Goal: Transaction & Acquisition: Obtain resource

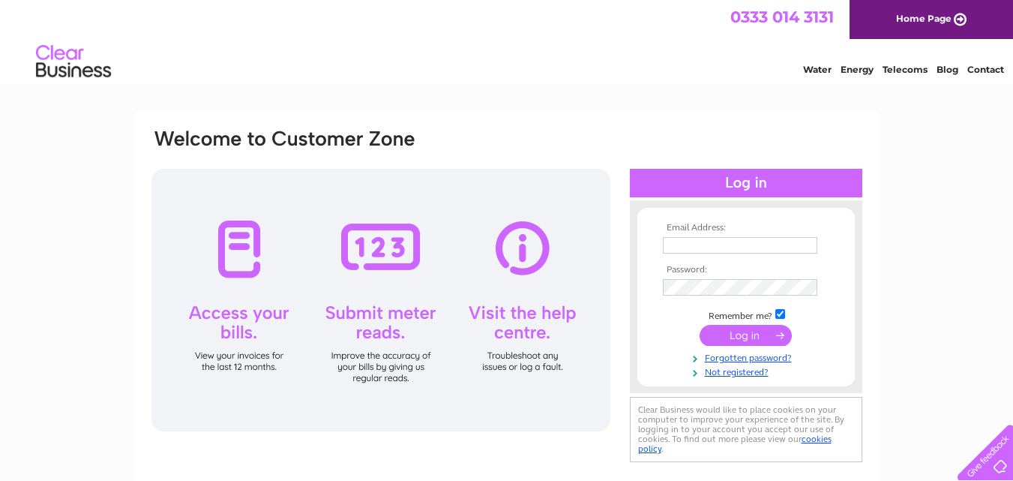
type input "[EMAIL_ADDRESS][DOMAIN_NAME]"
click at [750, 328] on input "submit" at bounding box center [745, 335] width 92 height 21
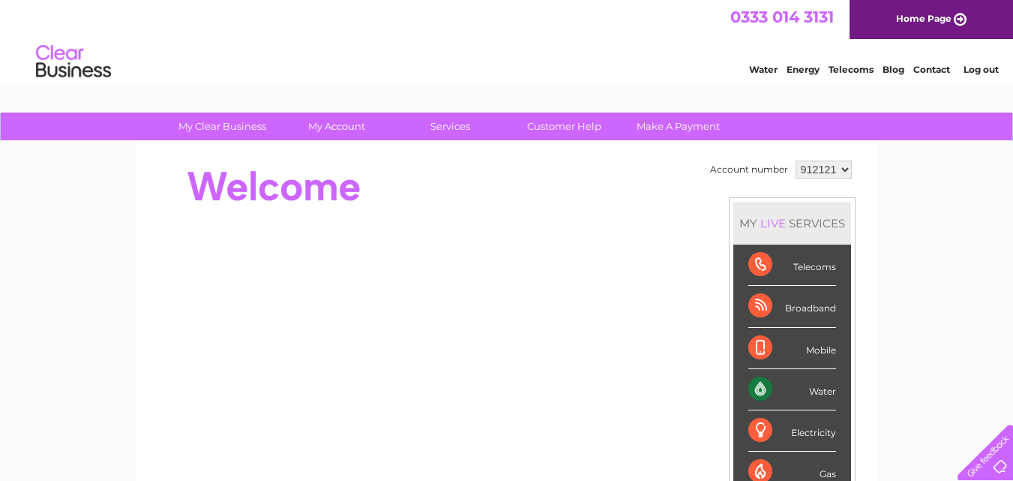
click at [843, 171] on select "912121 925208 989347" at bounding box center [823, 169] width 56 height 18
click at [795, 160] on select "912121 925208 989347" at bounding box center [823, 169] width 56 height 18
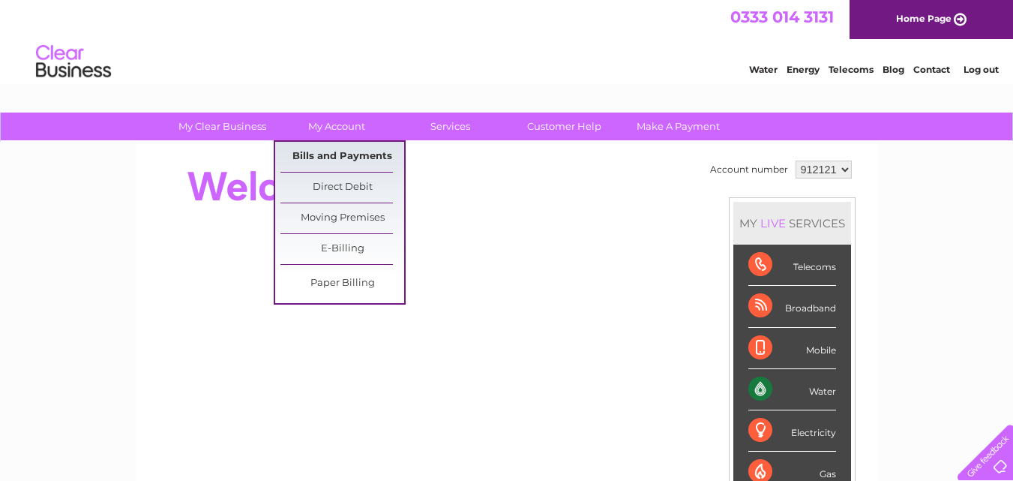
click at [351, 155] on link "Bills and Payments" at bounding box center [342, 157] width 124 height 30
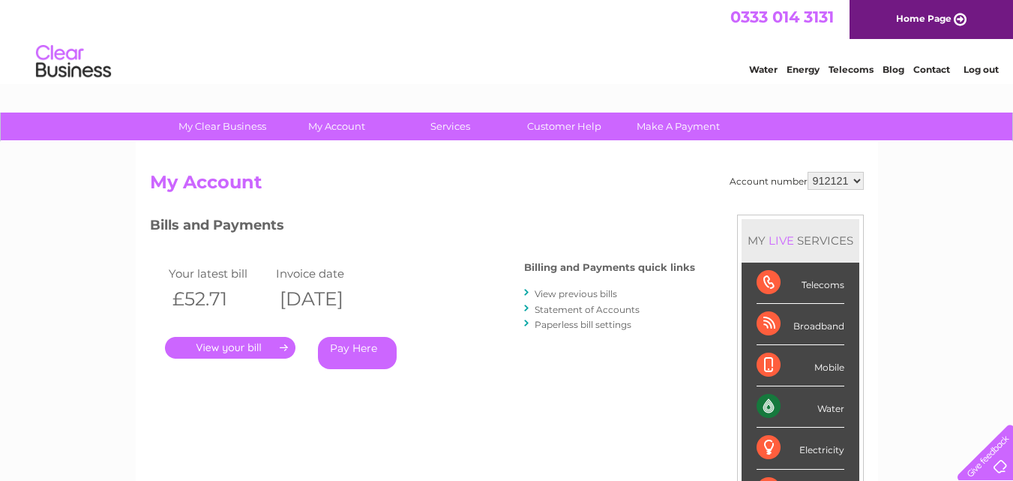
click at [239, 351] on link "." at bounding box center [230, 348] width 130 height 22
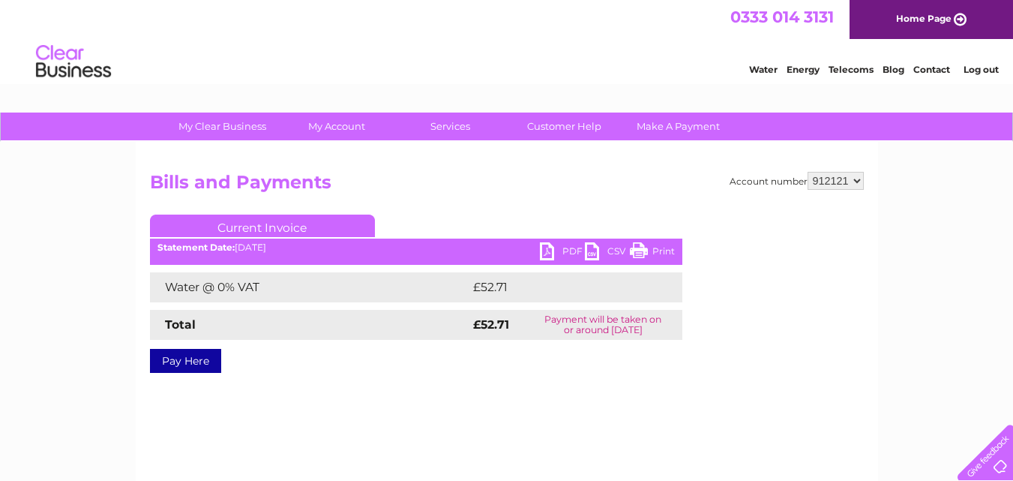
click at [550, 249] on link "PDF" at bounding box center [562, 253] width 45 height 22
click at [562, 246] on link "PDF" at bounding box center [562, 253] width 45 height 22
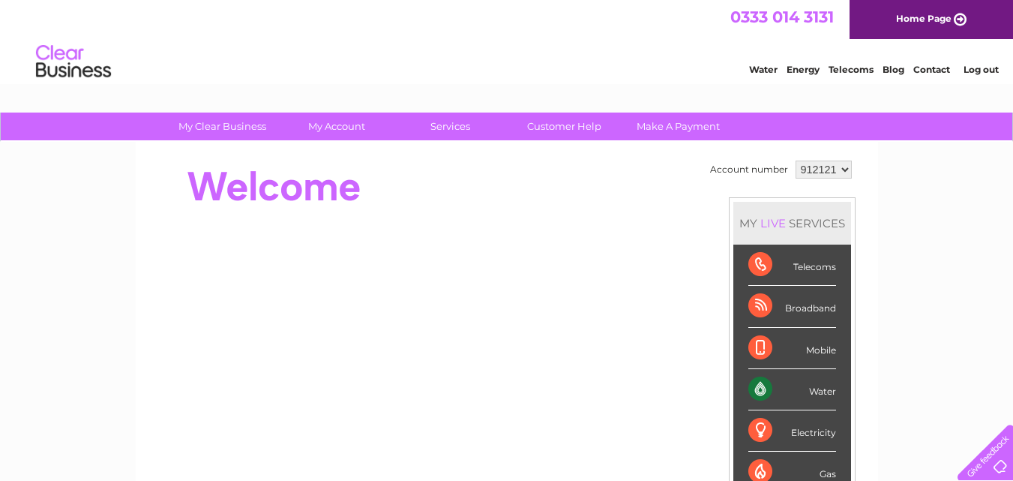
click at [840, 169] on select "912121 925208 989347" at bounding box center [823, 169] width 56 height 18
select select "925208"
click at [795, 160] on select "912121 925208 989347" at bounding box center [823, 169] width 56 height 18
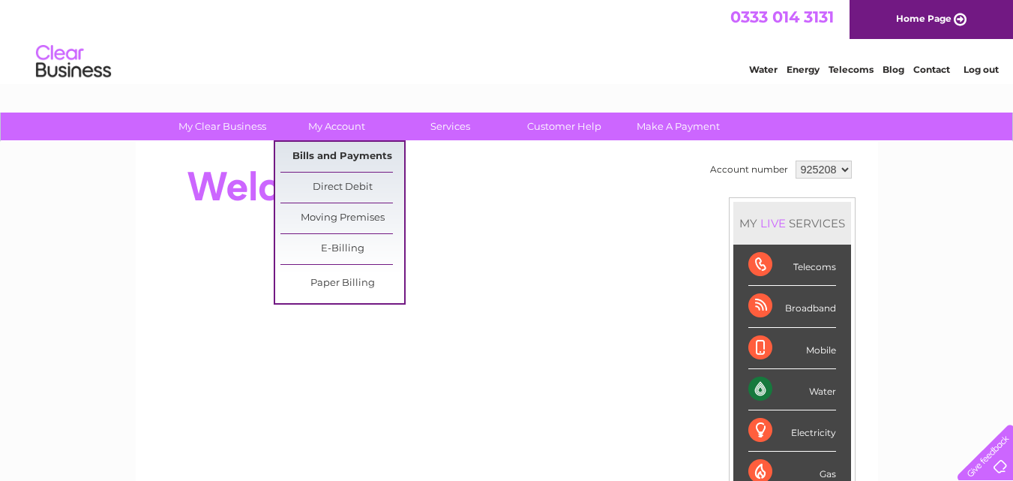
click at [357, 156] on link "Bills and Payments" at bounding box center [342, 157] width 124 height 30
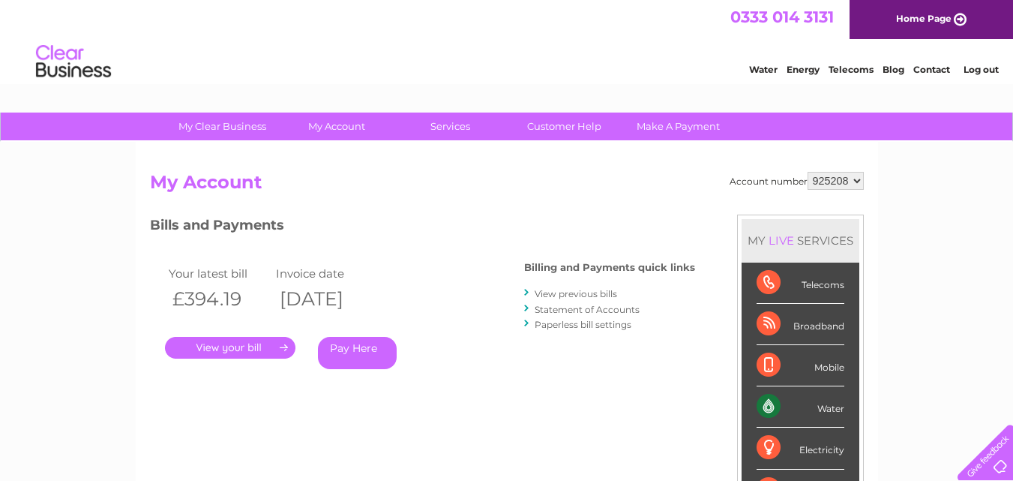
click at [243, 337] on link "." at bounding box center [230, 348] width 130 height 22
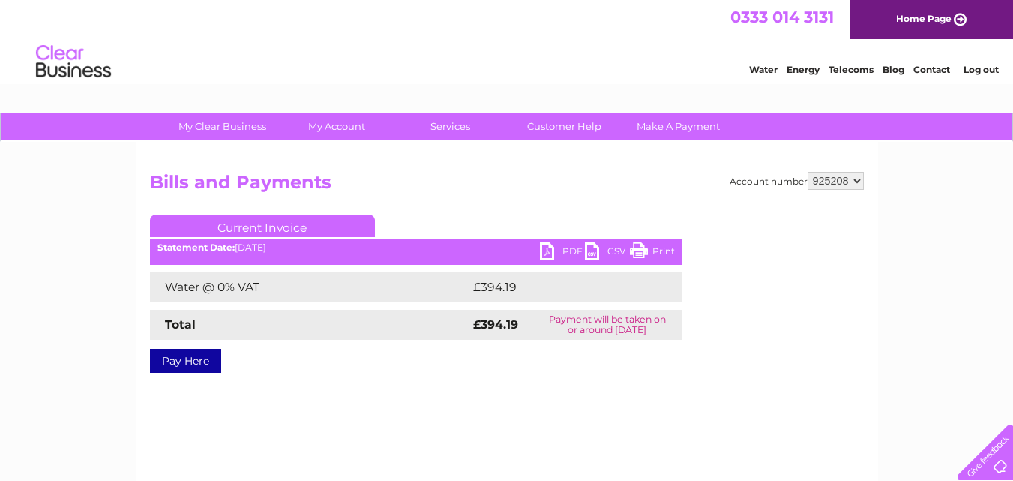
click at [574, 250] on link "PDF" at bounding box center [562, 253] width 45 height 22
click at [858, 183] on select "912121 925208 989347" at bounding box center [835, 181] width 56 height 18
select select "989347"
click at [807, 172] on select "912121 925208 989347" at bounding box center [835, 181] width 56 height 18
click at [570, 251] on link "PDF" at bounding box center [562, 253] width 45 height 22
